Goal: Task Accomplishment & Management: Use online tool/utility

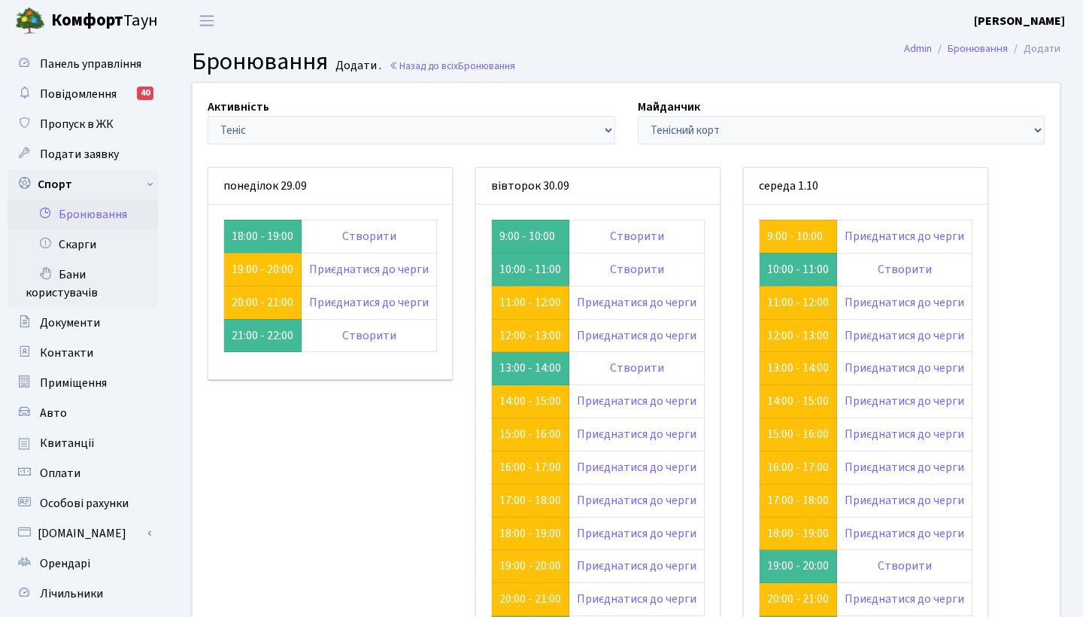
scroll to position [62, 0]
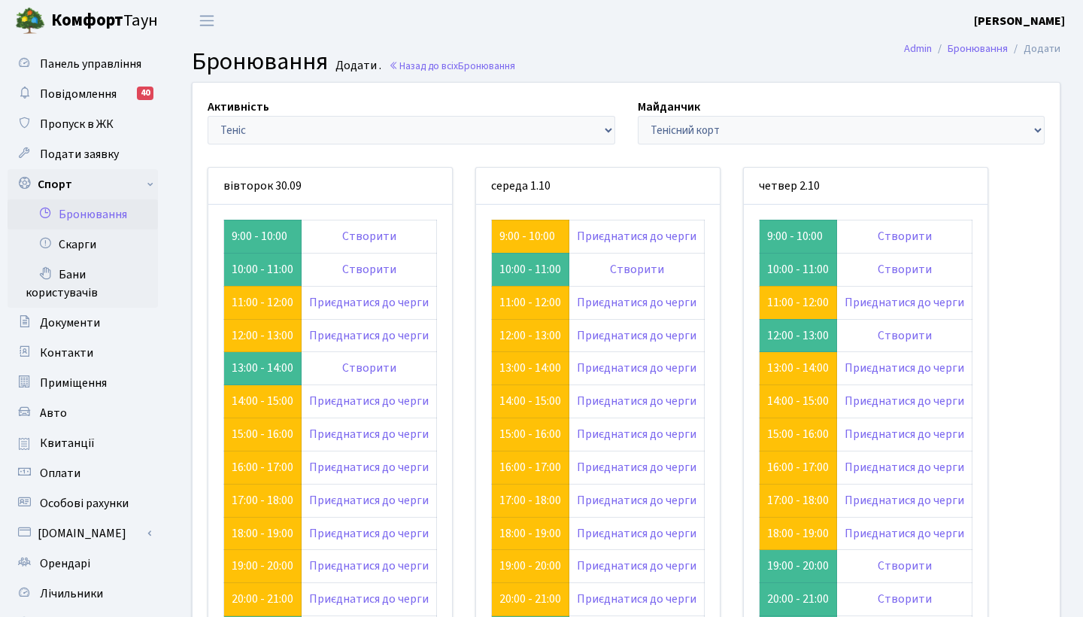
scroll to position [62, 0]
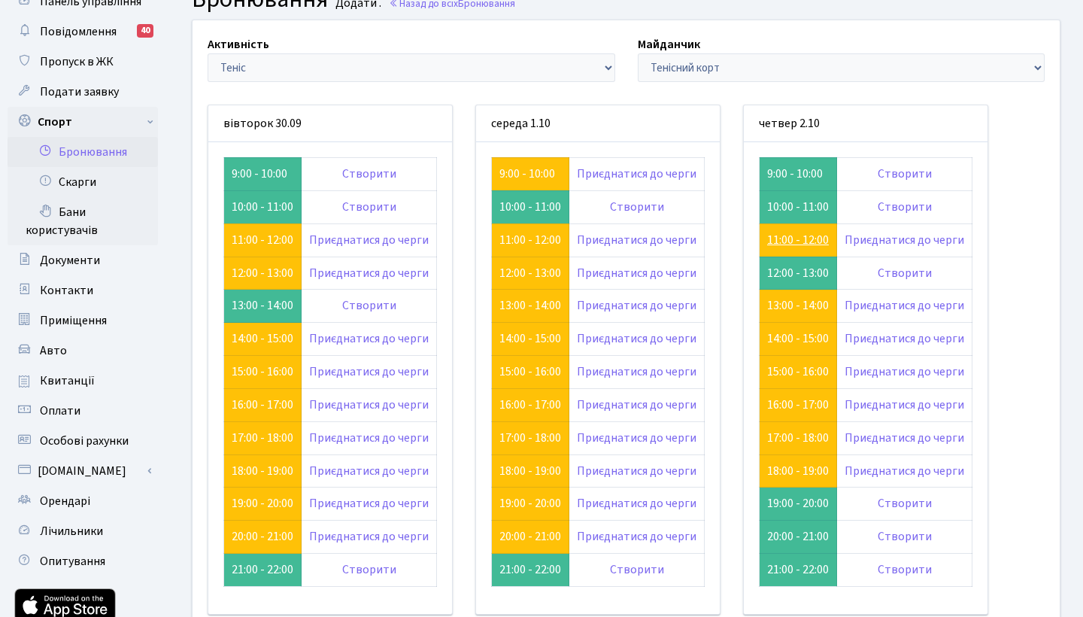
click at [779, 237] on link "11:00 - 12:00" at bounding box center [798, 240] width 62 height 17
click at [907, 210] on link "Створити" at bounding box center [905, 207] width 54 height 17
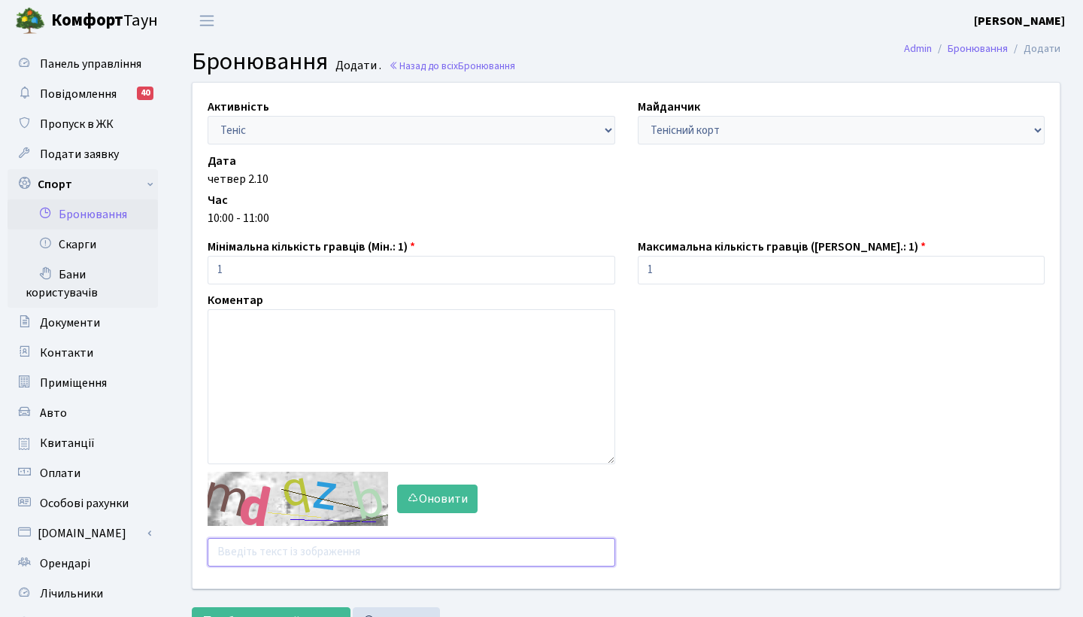
click at [294, 547] on input "text" at bounding box center [412, 552] width 408 height 29
type input "у"
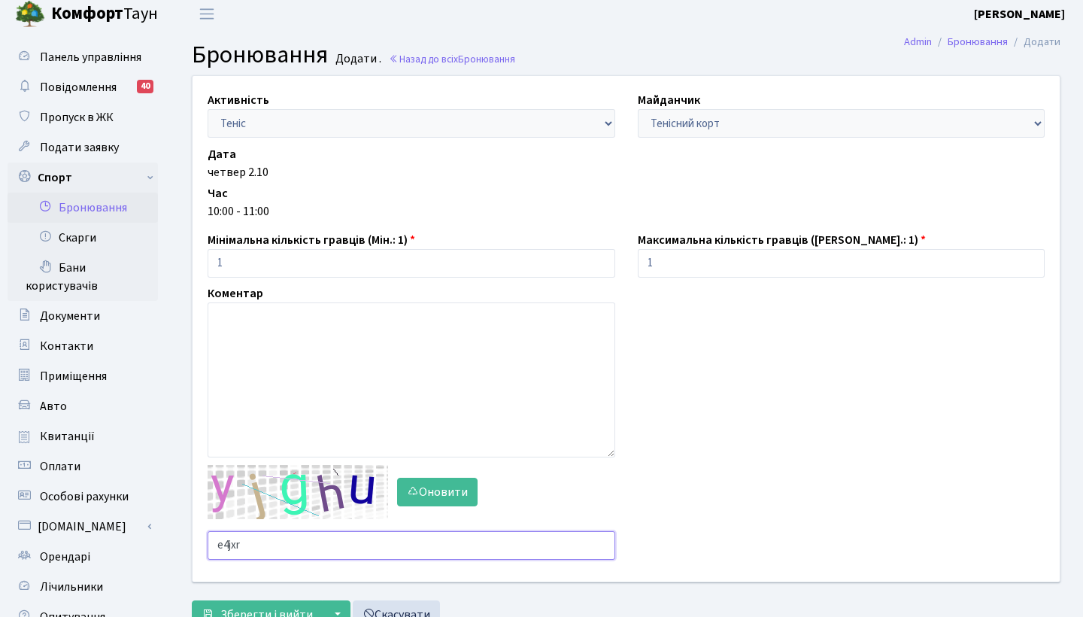
drag, startPoint x: 269, startPoint y: 545, endPoint x: 183, endPoint y: 530, distance: 87.8
click at [183, 530] on div "Активність - Баскетбол Волейбол Йога Катання на роликах Настільний теніс Теніс …" at bounding box center [626, 329] width 890 height 506
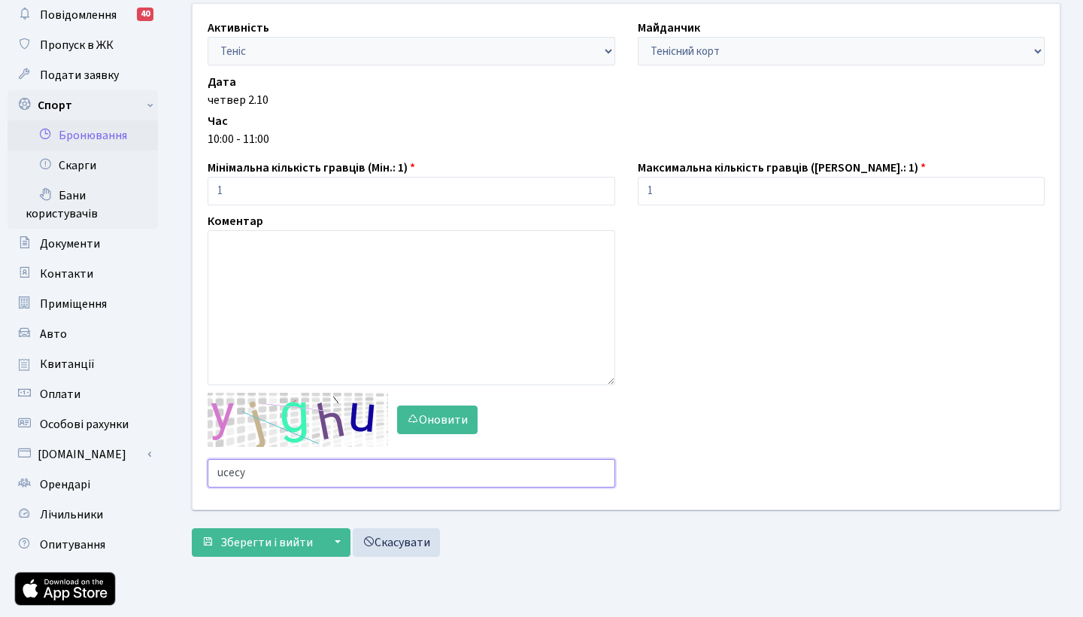
scroll to position [85, 0]
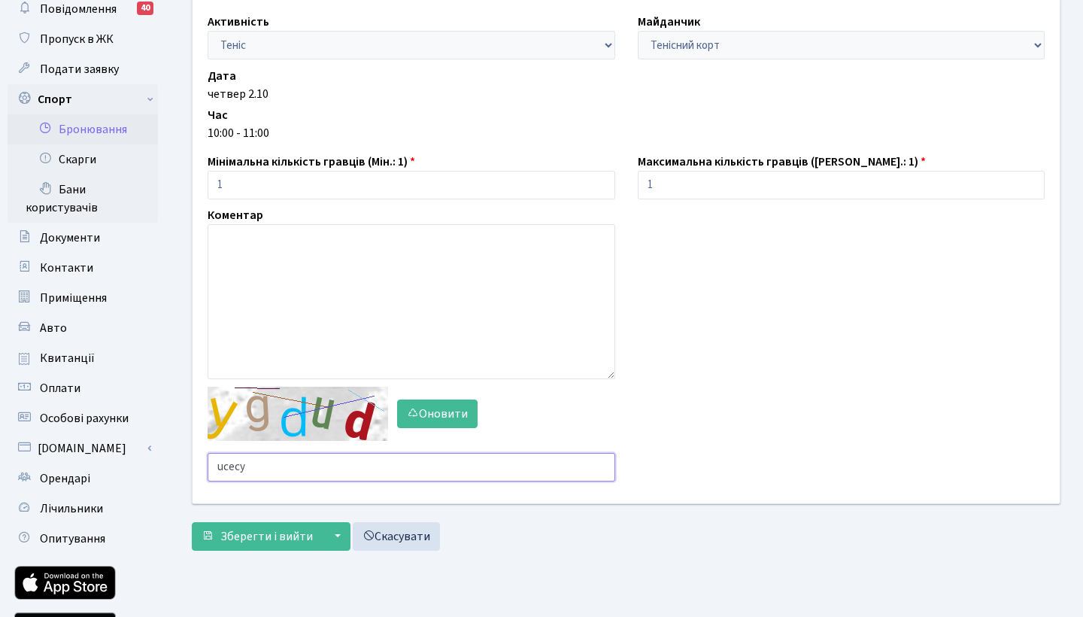
click at [266, 463] on input "ucecy" at bounding box center [412, 467] width 408 height 29
type input "udexh"
click at [252, 536] on span "Зберегти і вийти" at bounding box center [266, 536] width 93 height 17
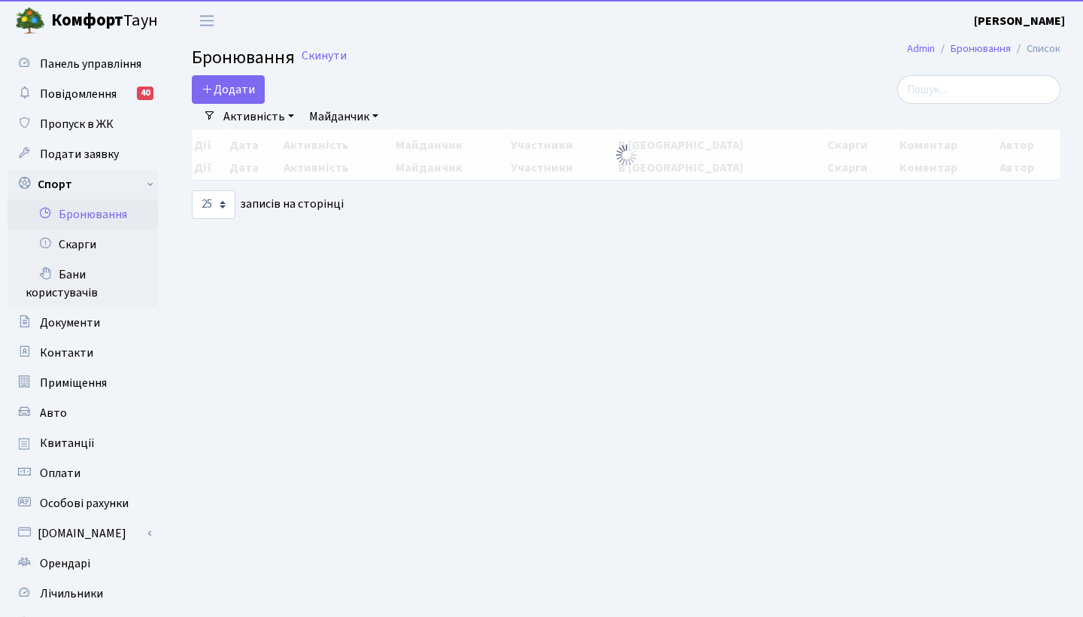
select select "25"
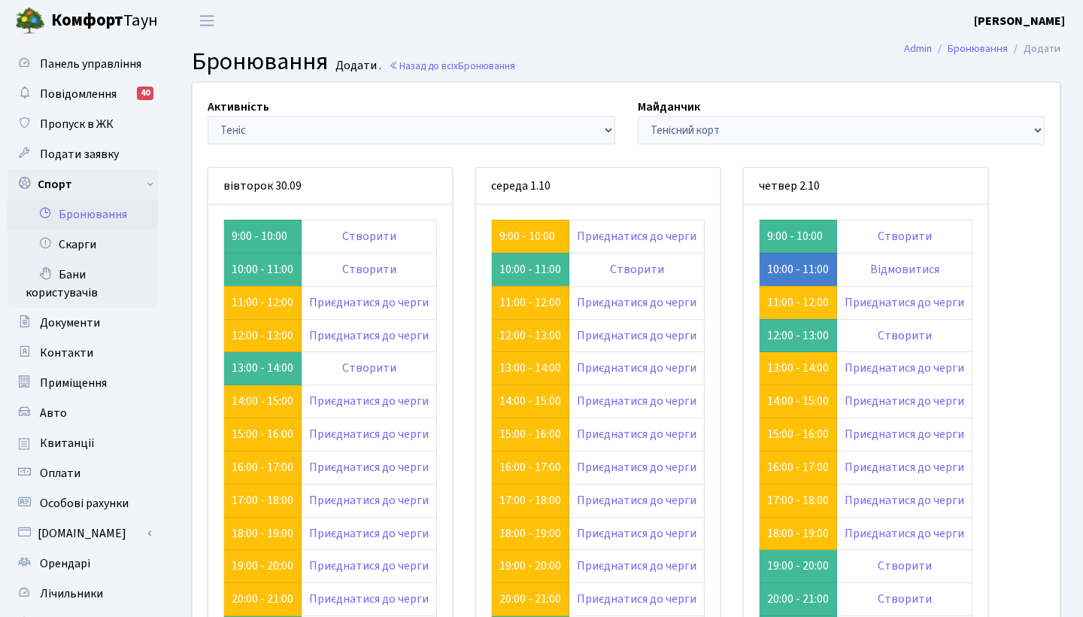
scroll to position [62, 0]
